Goal: Information Seeking & Learning: Learn about a topic

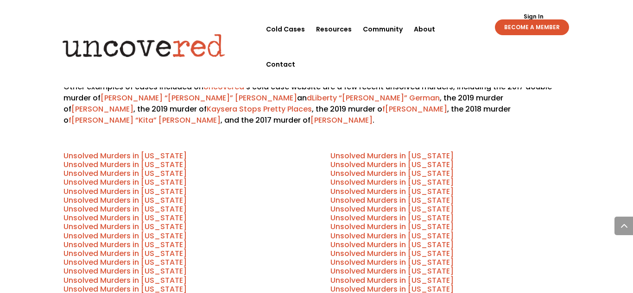
scroll to position [440, 0]
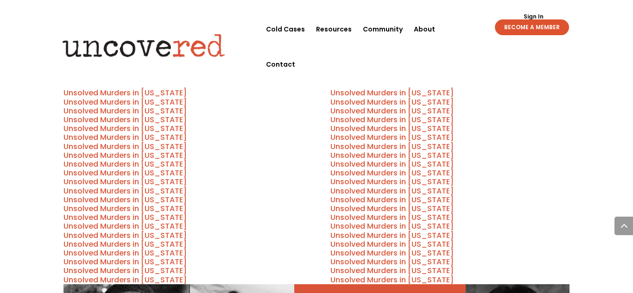
click at [80, 81] on link "Unsolved Murders in [US_STATE]" at bounding box center [125, 75] width 123 height 11
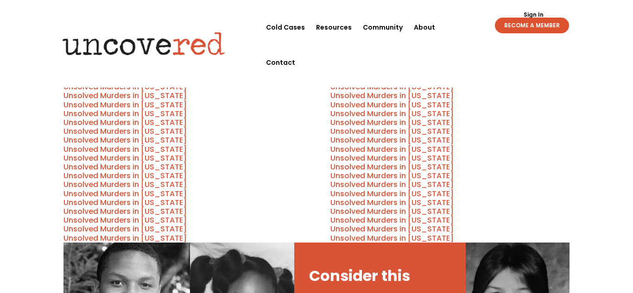
scroll to position [440, 0]
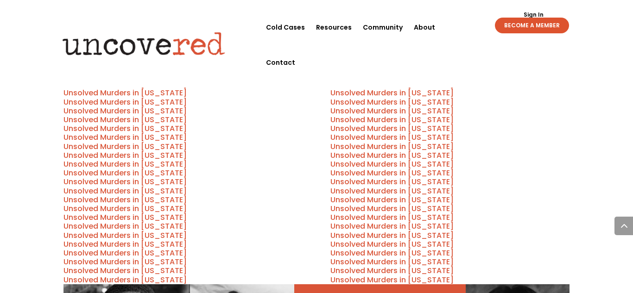
click at [356, 170] on link "Unsolved Murders in [US_STATE]" at bounding box center [392, 164] width 123 height 11
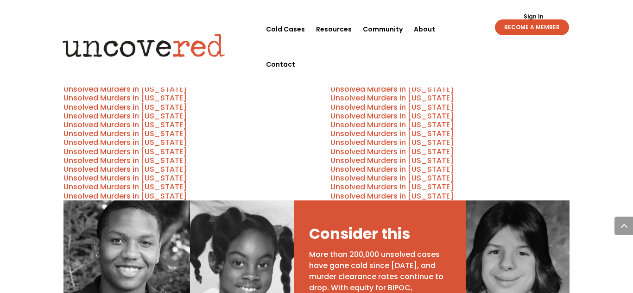
scroll to position [523, 0]
